Goal: Task Accomplishment & Management: Use online tool/utility

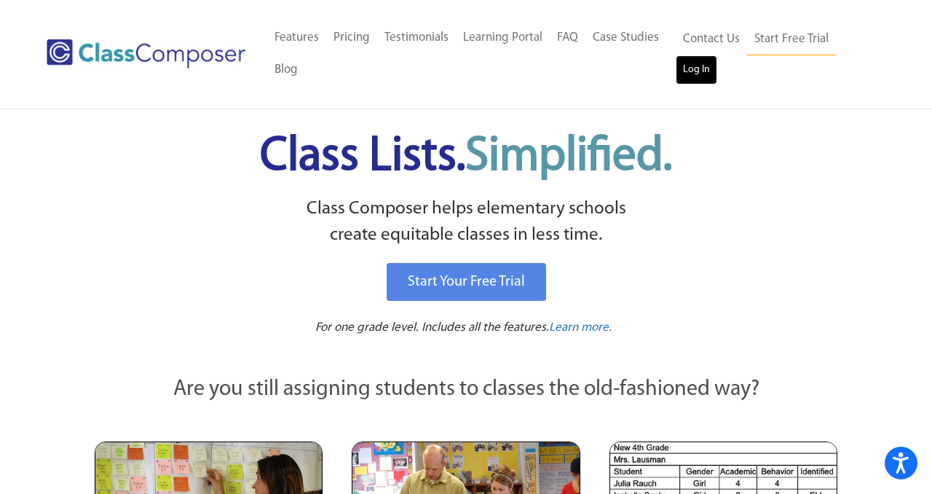
click at [701, 76] on link "Log In" at bounding box center [697, 69] width 42 height 29
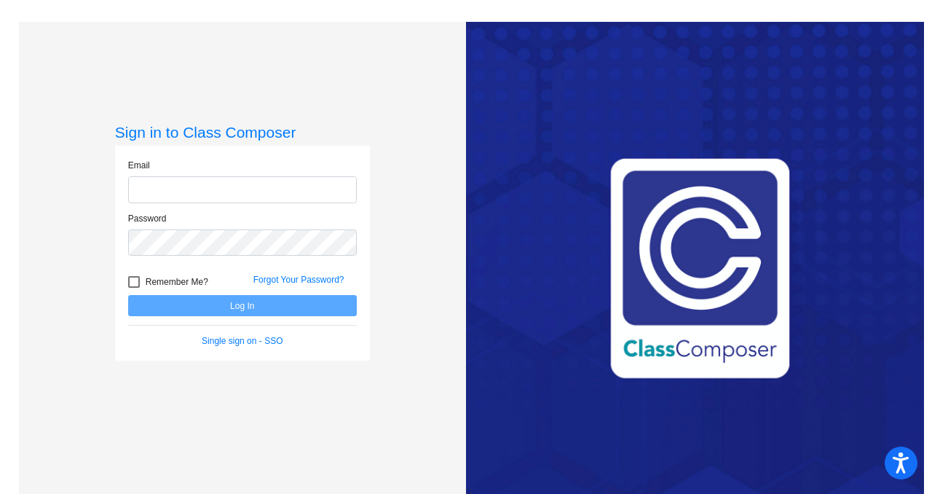
type input "chanson@lasd.net"
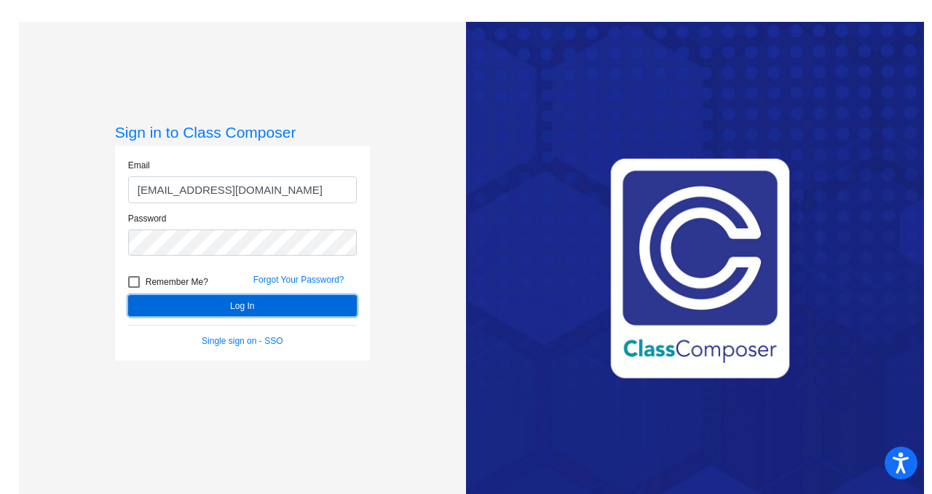
click at [286, 304] on button "Log In" at bounding box center [242, 305] width 229 height 21
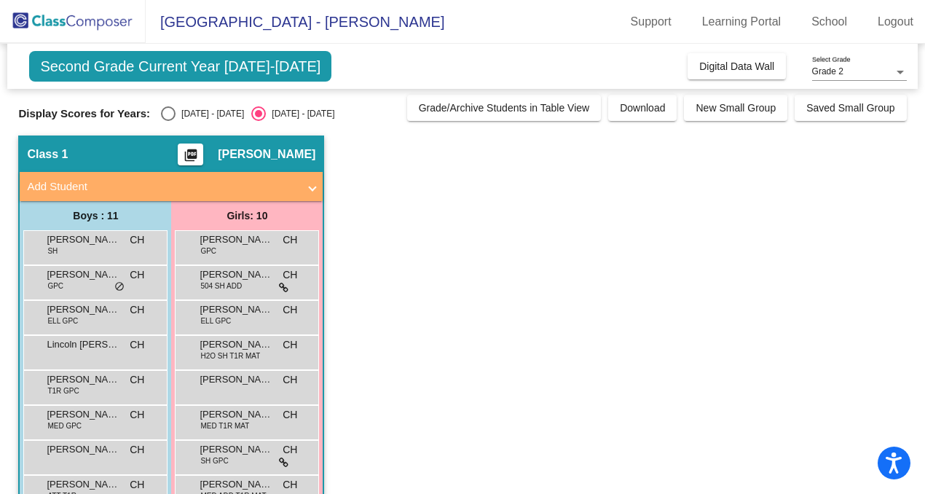
scroll to position [1, 0]
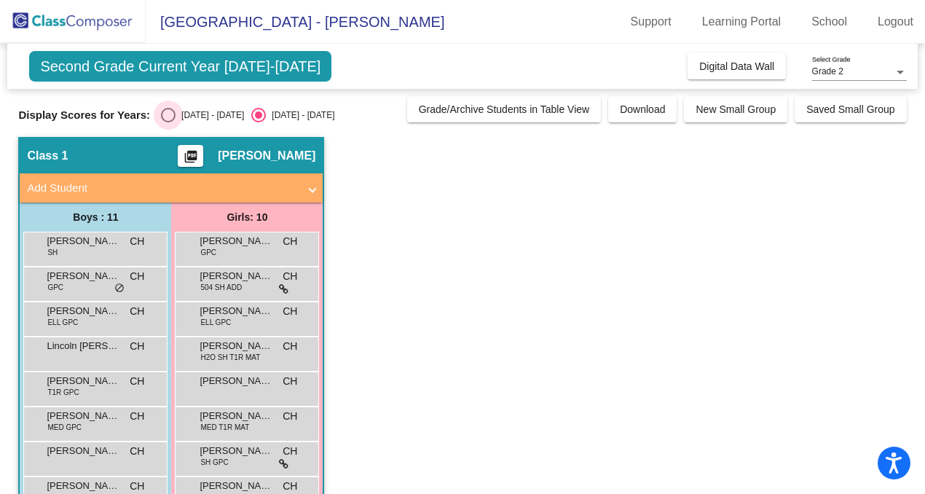
click at [165, 114] on div "Select an option" at bounding box center [168, 115] width 15 height 15
click at [168, 122] on input "2024 - 2025" at bounding box center [168, 122] width 1 height 1
radio input "true"
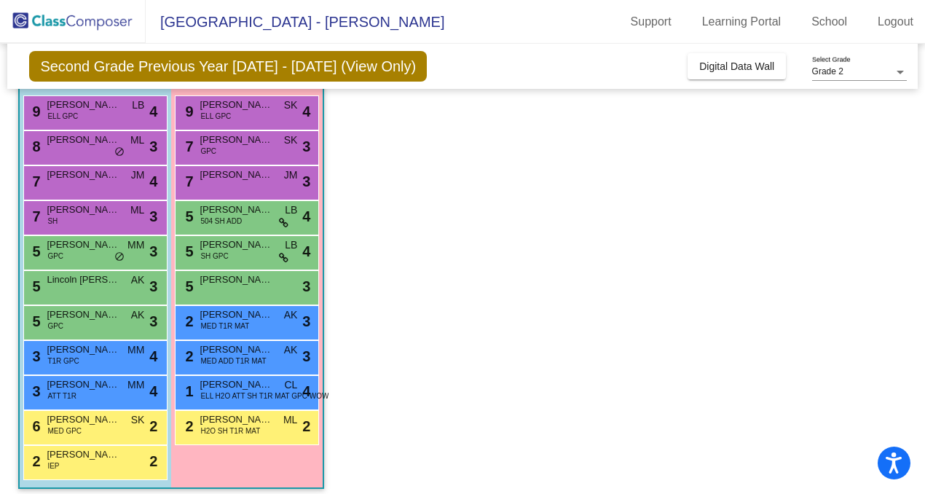
scroll to position [146, 0]
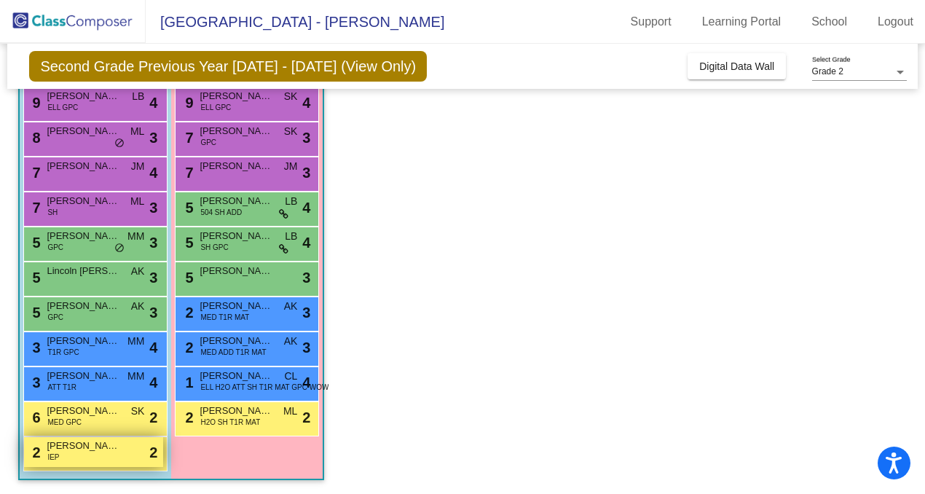
click at [89, 458] on div "2 Travis Plotts IEP lock do_not_disturb_alt 2" at bounding box center [93, 452] width 139 height 30
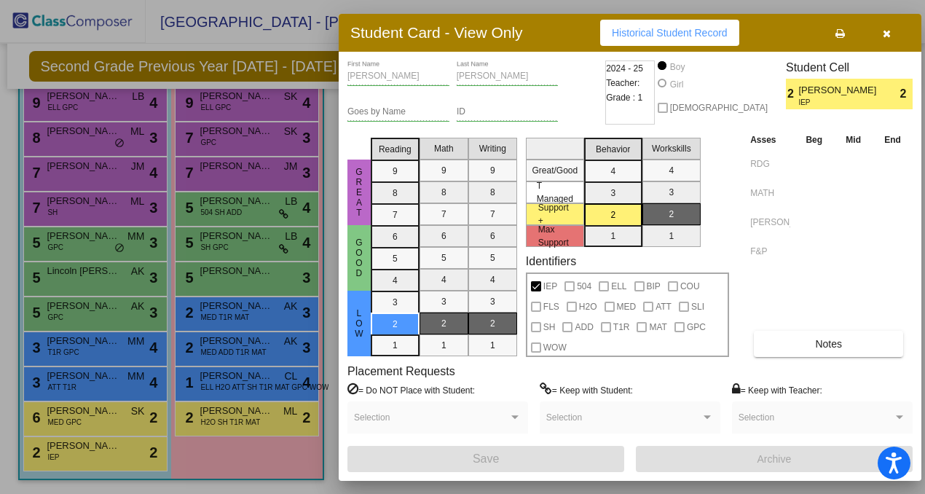
scroll to position [0, 0]
click at [248, 391] on div at bounding box center [462, 247] width 925 height 494
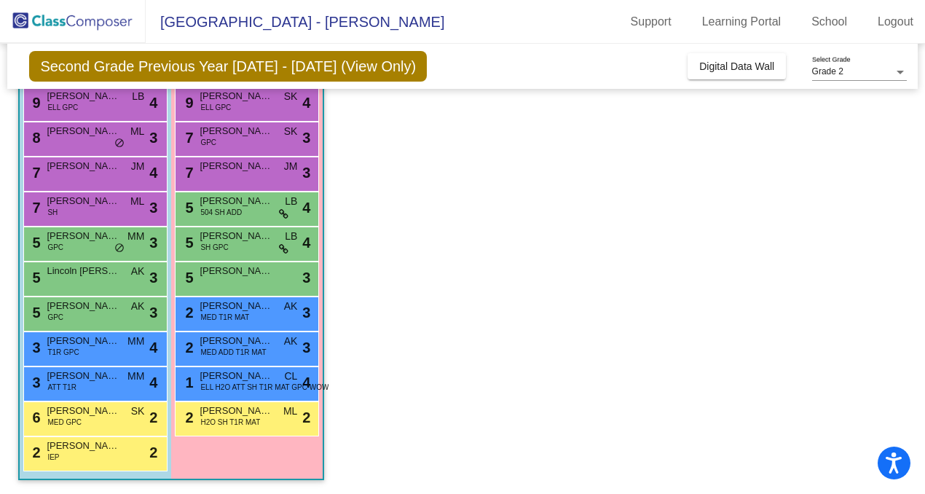
click at [248, 391] on span "ELL H2O ATT SH T1R MAT GPC WOW" at bounding box center [264, 387] width 128 height 11
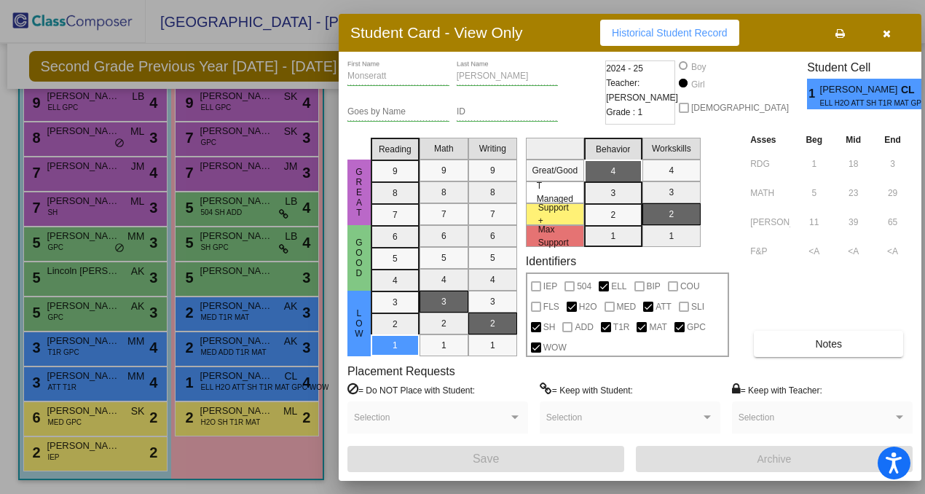
click at [248, 391] on div at bounding box center [462, 247] width 925 height 494
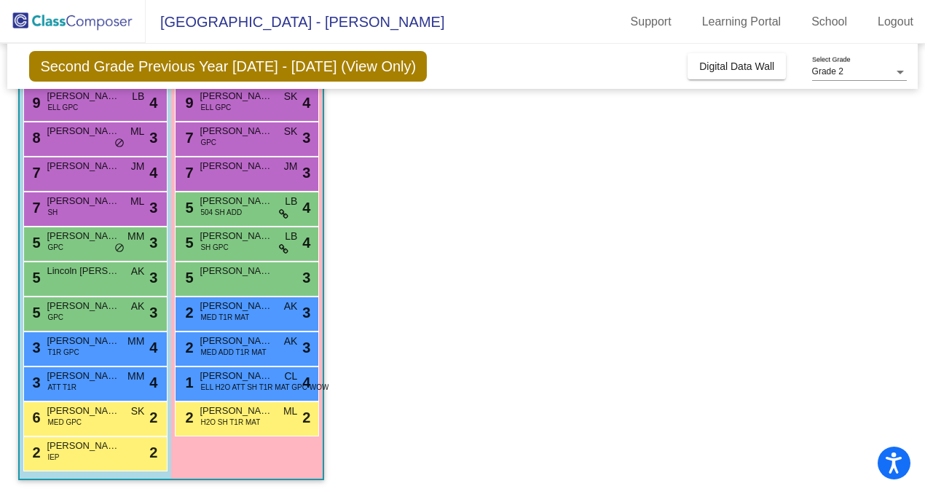
click at [248, 391] on span "ELL H2O ATT SH T1R MAT GPC WOW" at bounding box center [264, 387] width 128 height 11
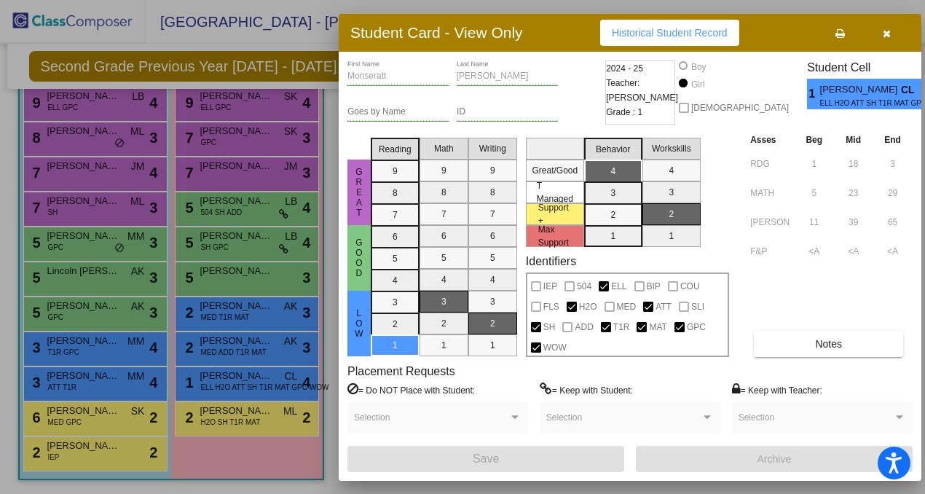
click at [219, 242] on div at bounding box center [462, 247] width 925 height 494
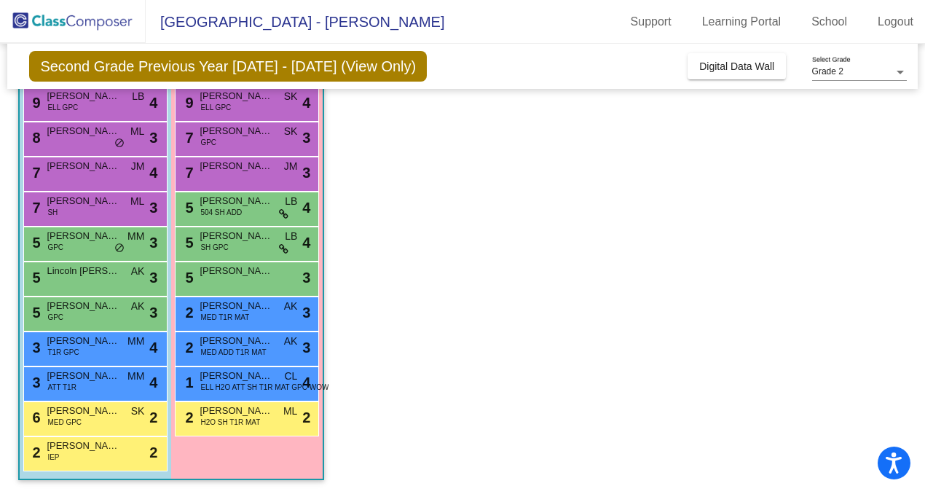
click at [219, 242] on span "SH GPC" at bounding box center [214, 247] width 28 height 11
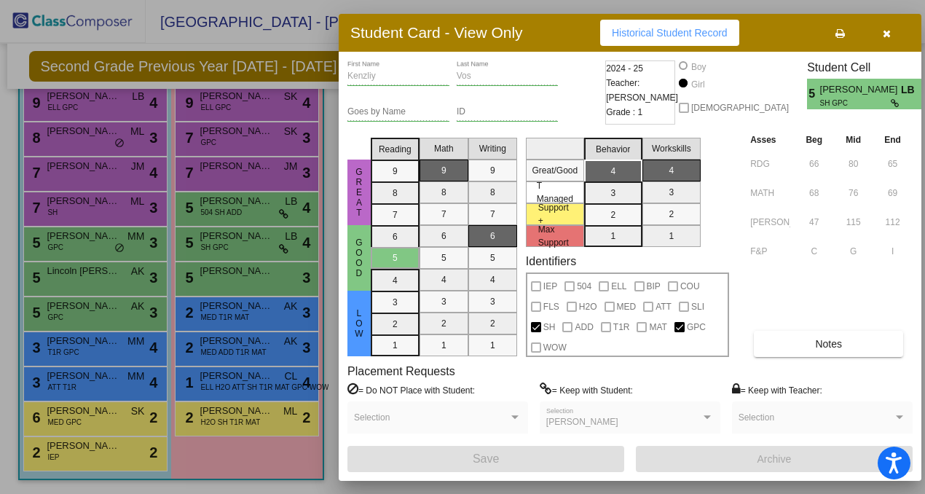
click at [220, 275] on div at bounding box center [462, 247] width 925 height 494
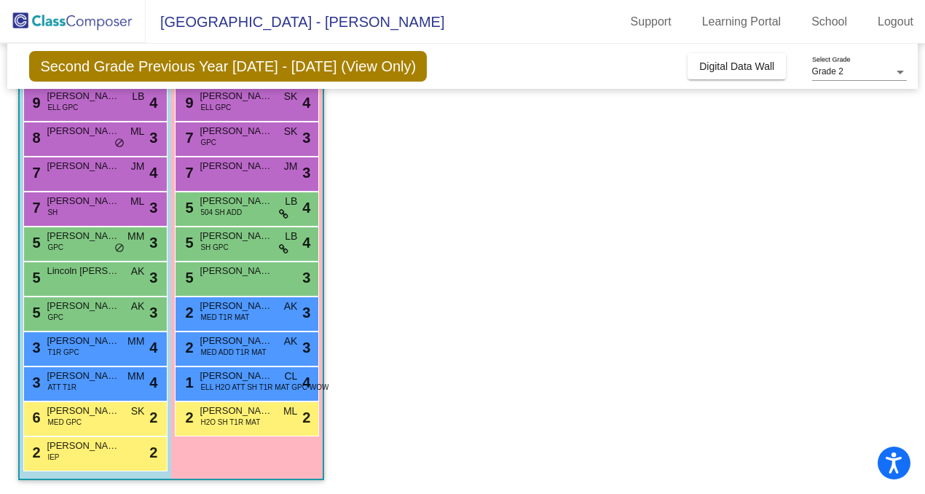
click at [220, 275] on span "Savannah Devries" at bounding box center [236, 271] width 73 height 15
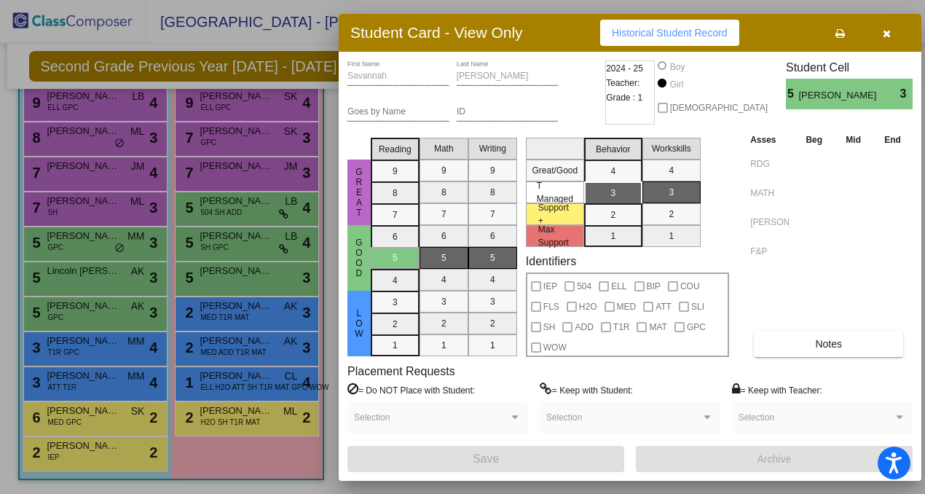
click at [209, 216] on div at bounding box center [462, 247] width 925 height 494
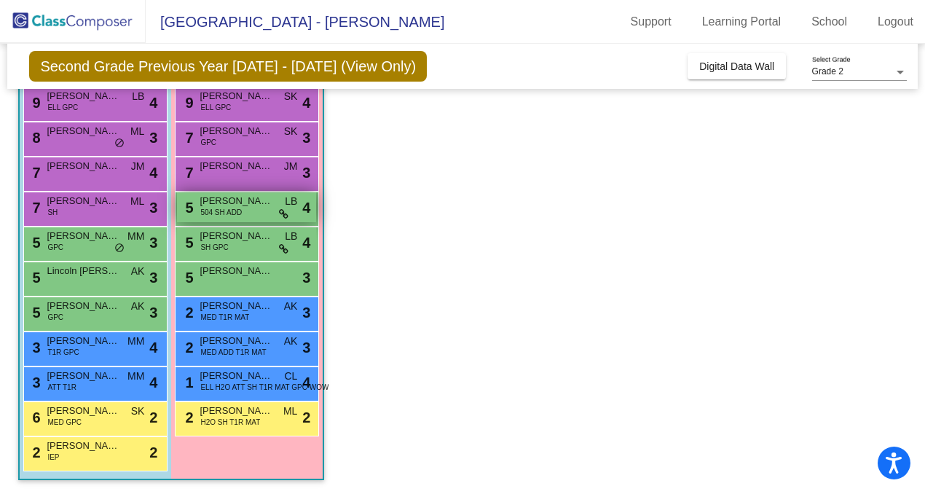
click at [213, 208] on span "504 SH ADD" at bounding box center [221, 212] width 42 height 11
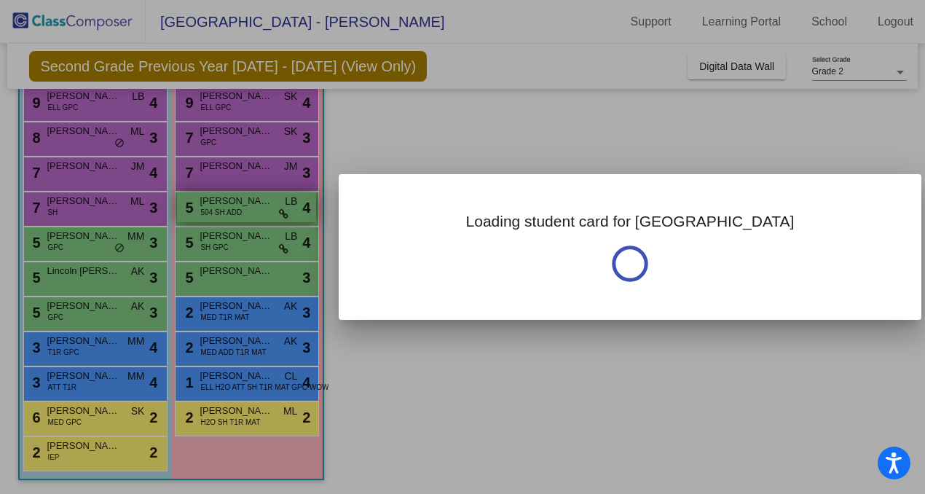
click at [212, 208] on div at bounding box center [462, 247] width 925 height 494
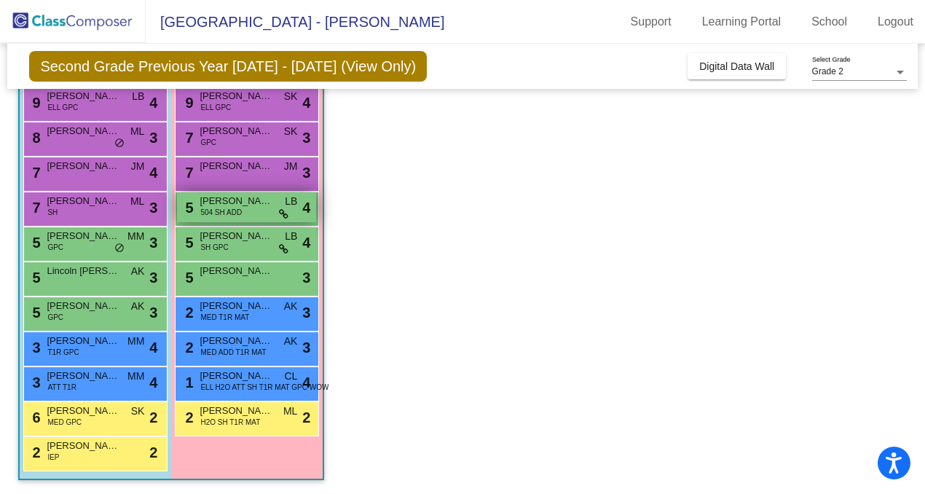
click at [264, 210] on div "5 Aurora Jurecki 504 SH ADD LB lock do_not_disturb_alt 4" at bounding box center [246, 207] width 139 height 30
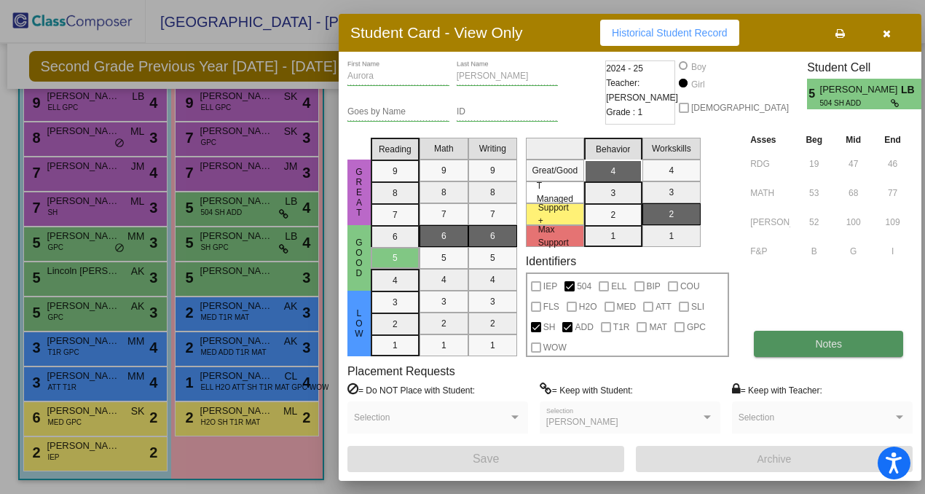
click at [846, 344] on button "Notes" at bounding box center [828, 344] width 149 height 26
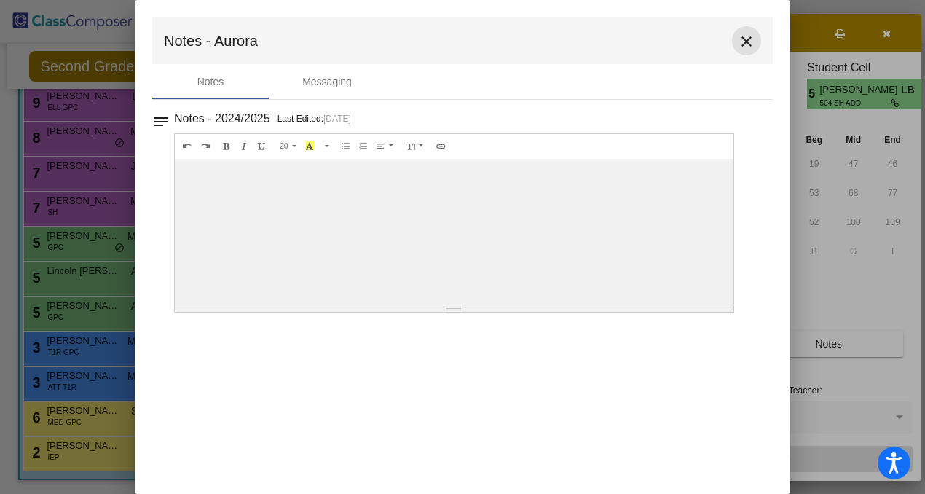
click at [743, 40] on mat-icon "close" at bounding box center [746, 41] width 17 height 17
